Goal: Browse casually

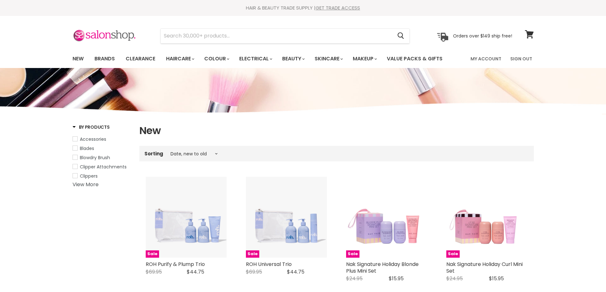
select select "created-descending"
